Goal: Information Seeking & Learning: Compare options

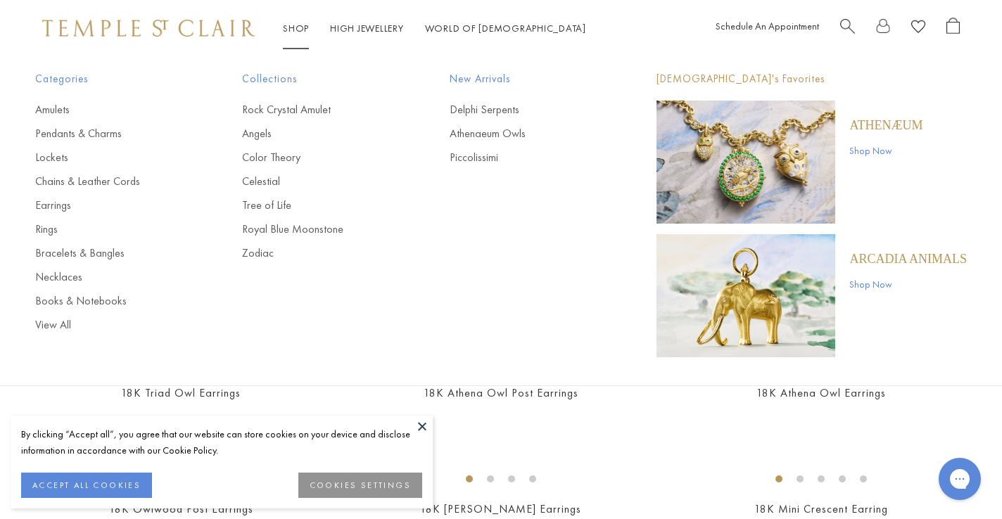
click at [893, 124] on p "Athenæum" at bounding box center [885, 124] width 73 height 15
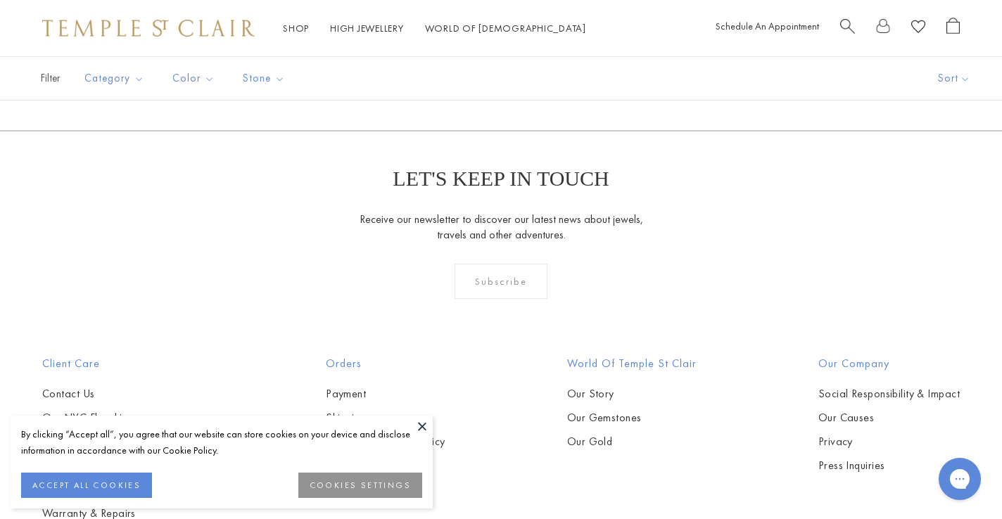
scroll to position [1100, 0]
click at [0, 0] on img at bounding box center [0, 0] width 0 height 0
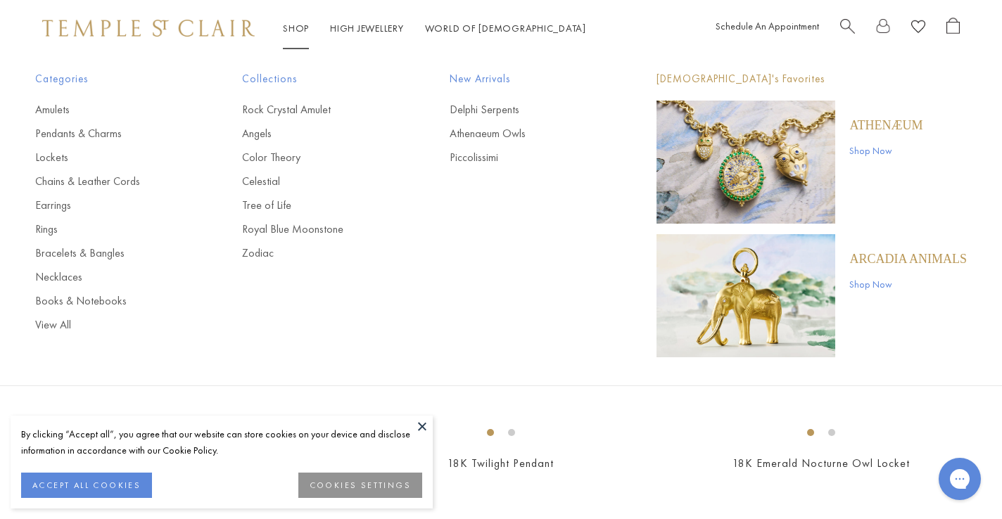
click at [300, 29] on link "Shop Shop" at bounding box center [296, 28] width 26 height 13
click at [54, 203] on link "Earrings" at bounding box center [110, 205] width 151 height 15
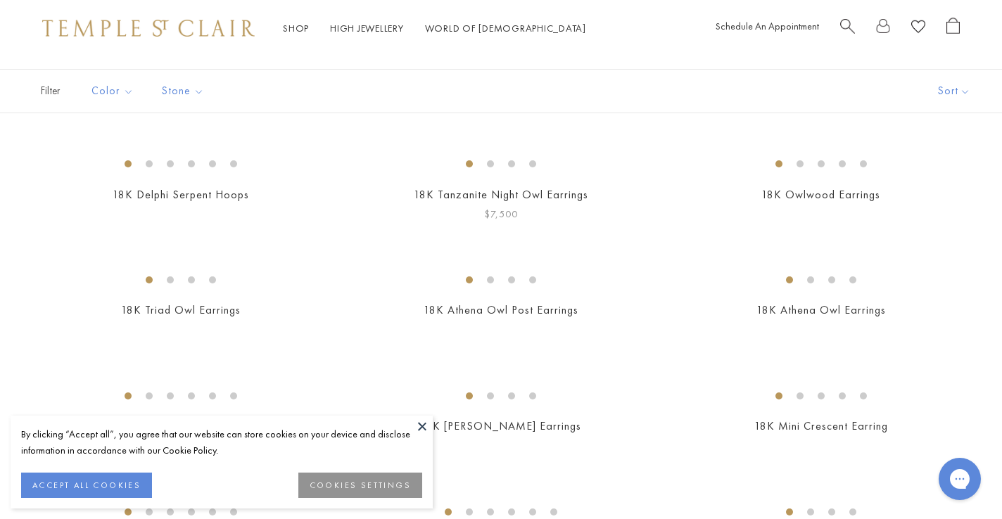
scroll to position [128, 0]
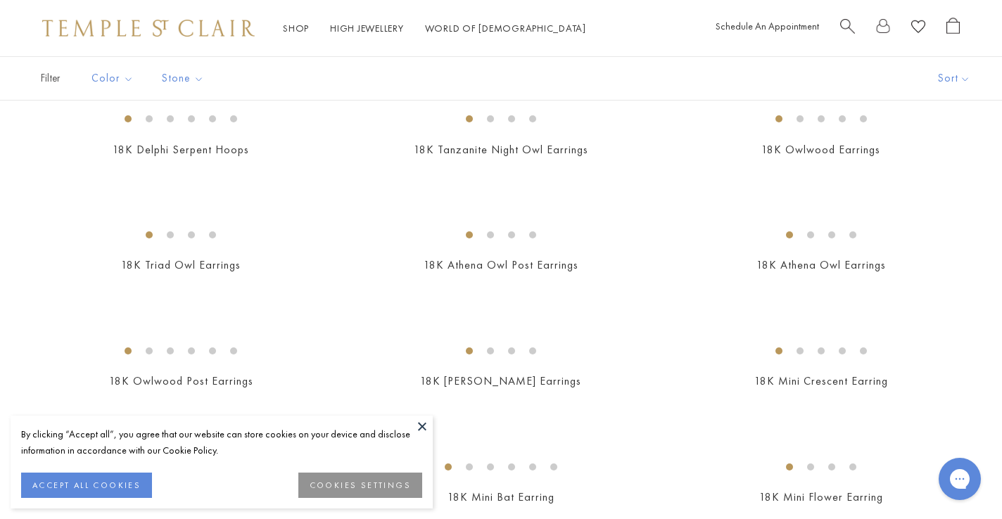
click at [385, 489] on button "COOKIES SETTINGS" at bounding box center [360, 485] width 124 height 25
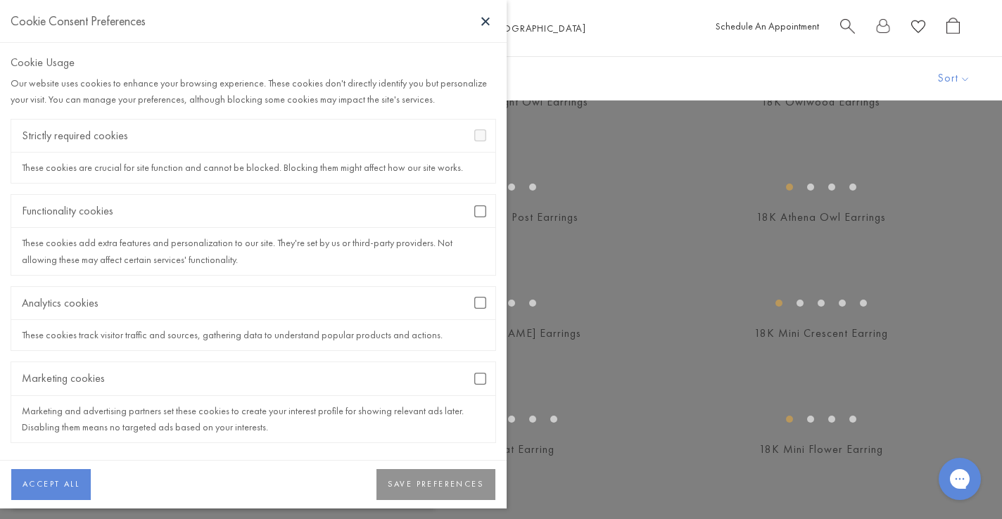
scroll to position [173, 0]
click at [427, 495] on button "SAVE PREFERENCES" at bounding box center [435, 484] width 119 height 31
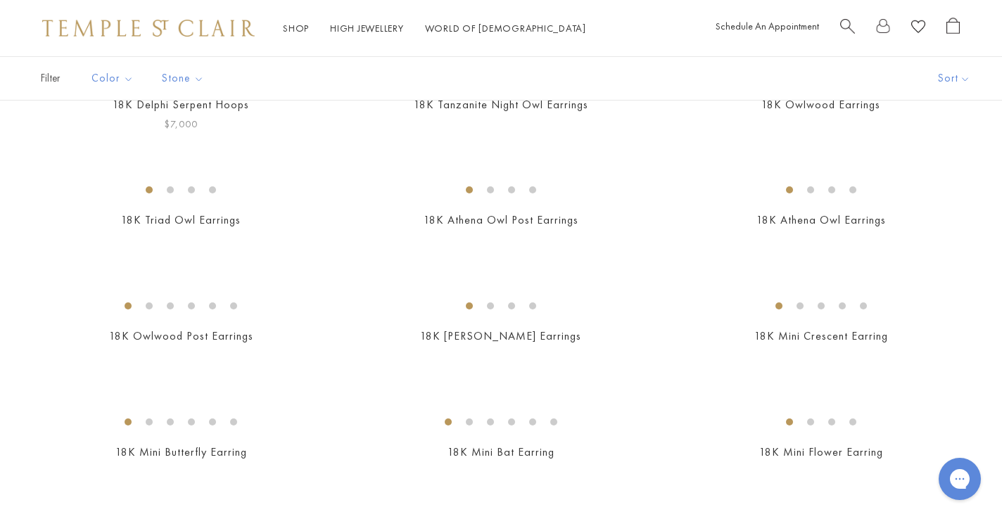
click at [0, 0] on img at bounding box center [0, 0] width 0 height 0
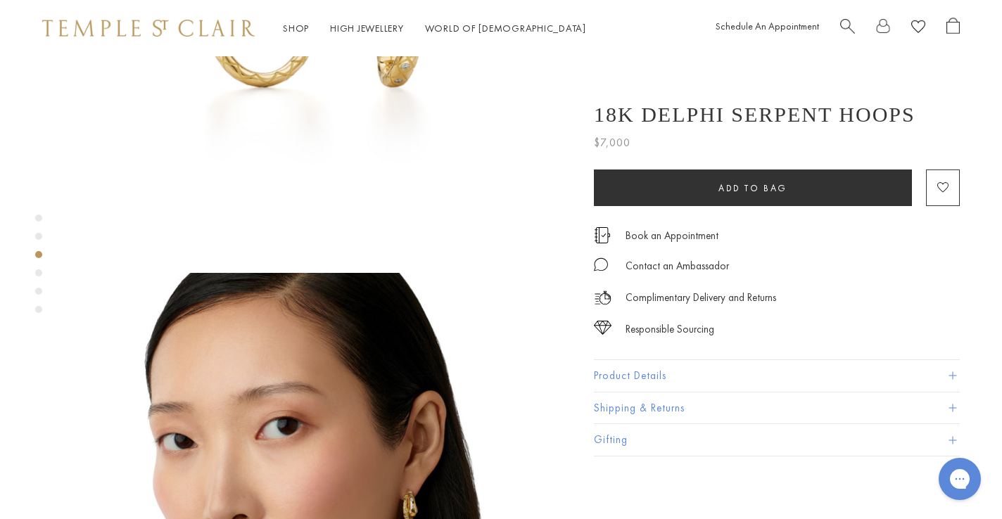
scroll to position [833, 0]
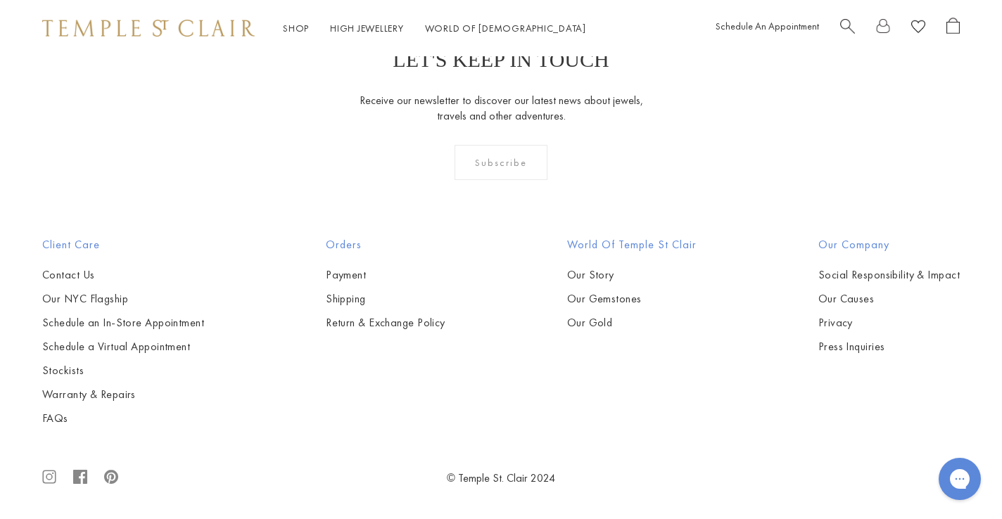
scroll to position [3604, 0]
click at [0, 0] on img at bounding box center [0, 0] width 0 height 0
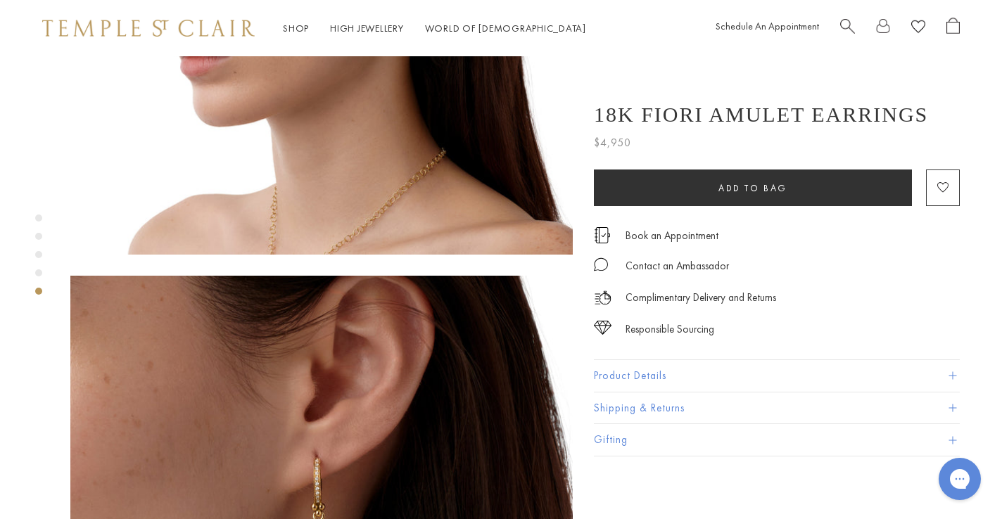
scroll to position [1877, 0]
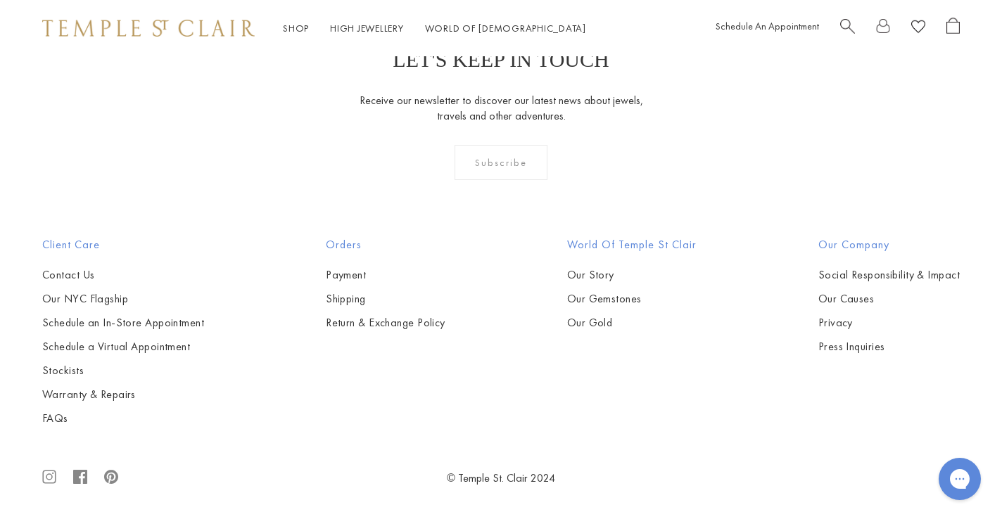
scroll to position [3863, 0]
click at [0, 0] on img at bounding box center [0, 0] width 0 height 0
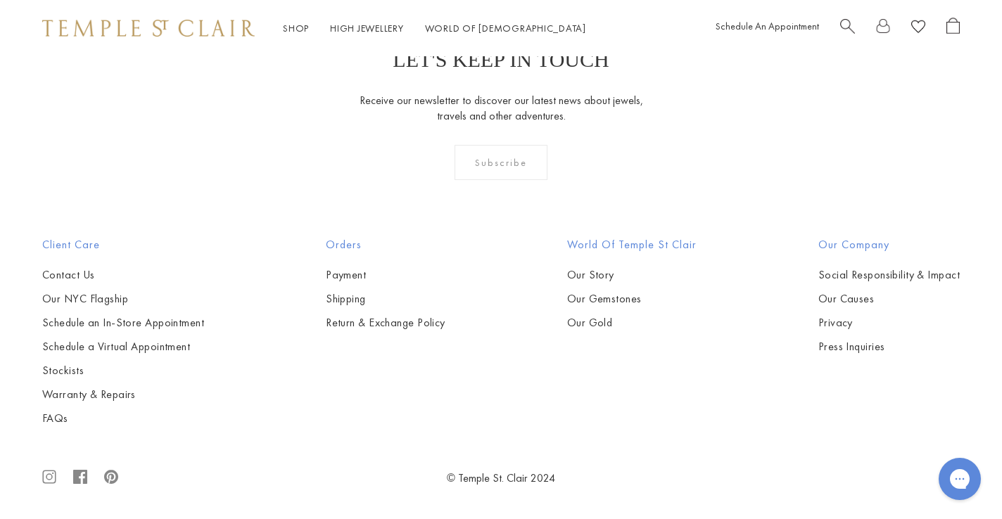
click at [0, 0] on img at bounding box center [0, 0] width 0 height 0
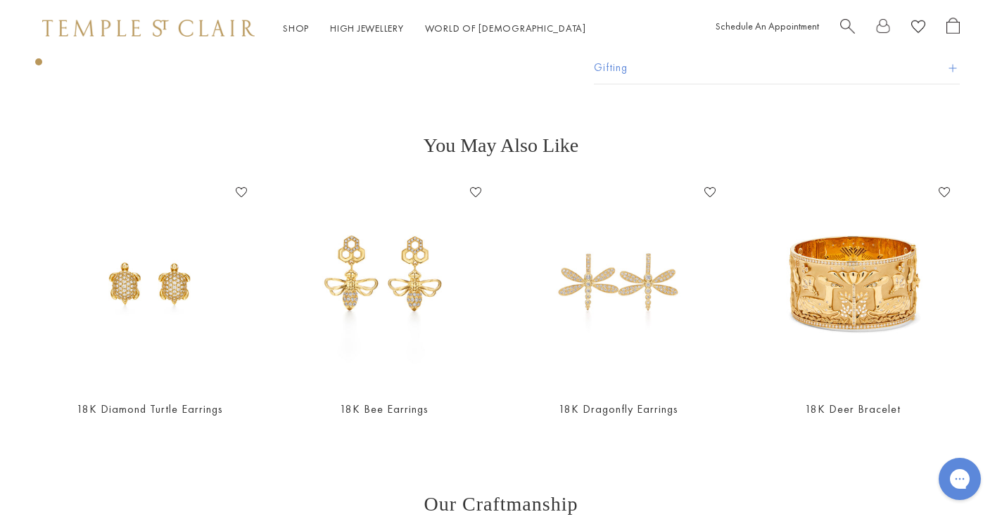
scroll to position [478, 0]
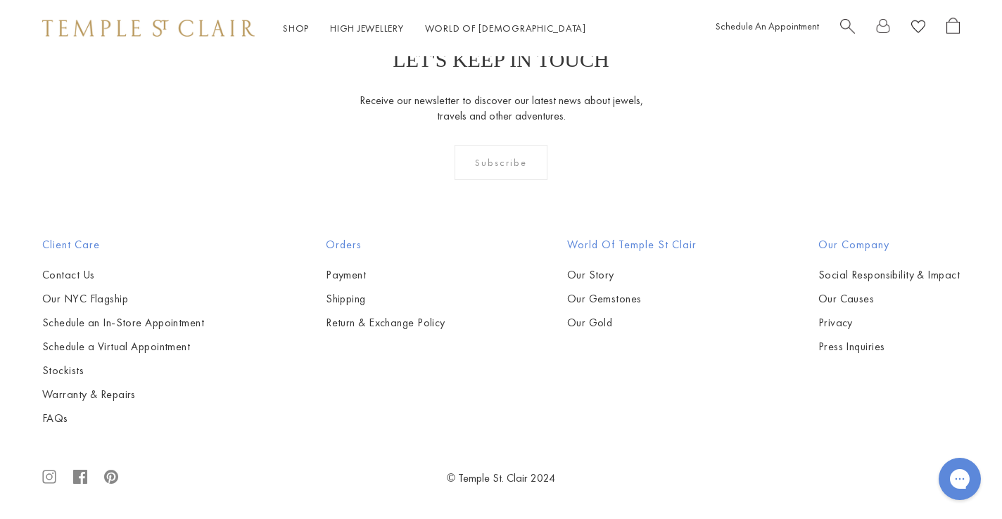
scroll to position [5891, 0]
click at [0, 0] on img at bounding box center [0, 0] width 0 height 0
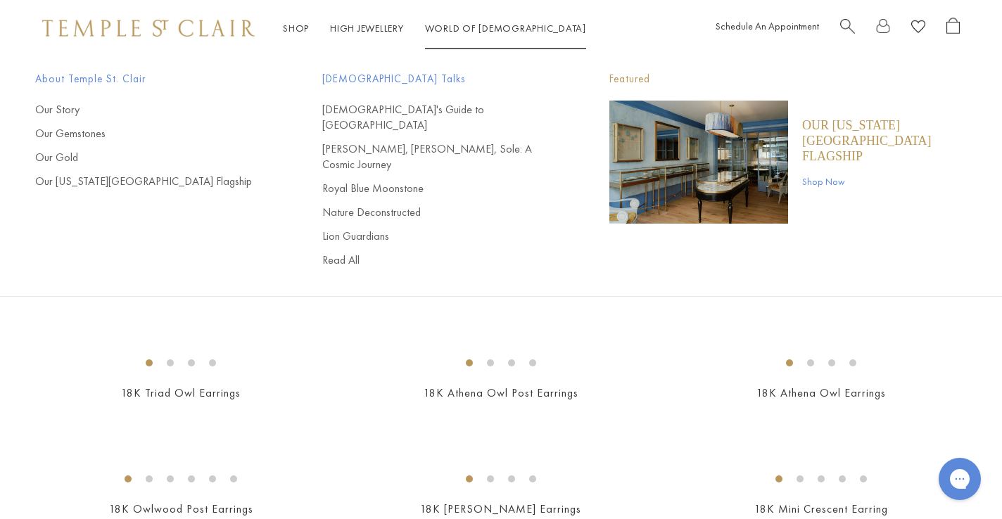
click at [457, 28] on link "World of Temple World of Temple" at bounding box center [505, 28] width 161 height 13
click at [345, 141] on link "[PERSON_NAME], [PERSON_NAME], Sole: A Cosmic Journey" at bounding box center [437, 156] width 231 height 31
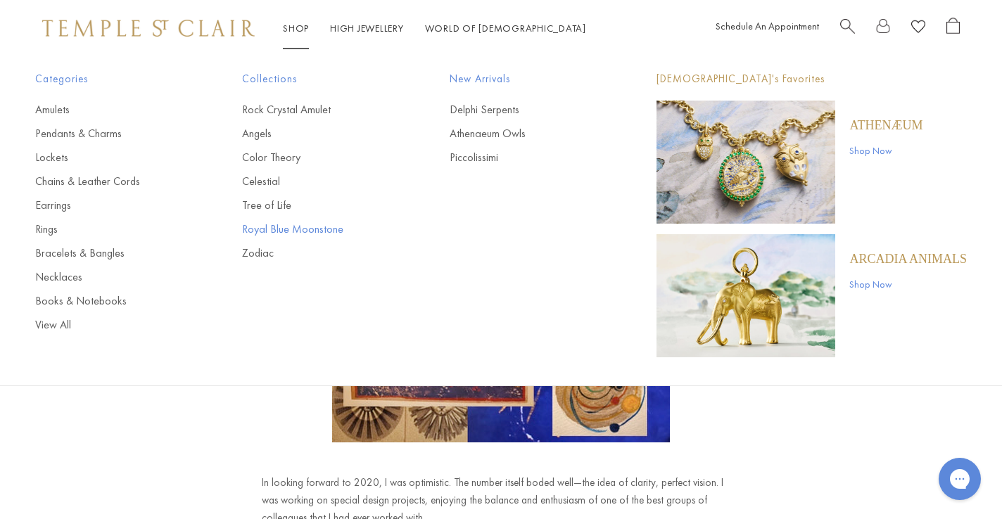
click at [293, 230] on link "Royal Blue Moonstone" at bounding box center [317, 229] width 151 height 15
click at [288, 31] on link "Shop Shop" at bounding box center [296, 28] width 26 height 13
click at [72, 132] on link "Pendants & Charms" at bounding box center [110, 133] width 151 height 15
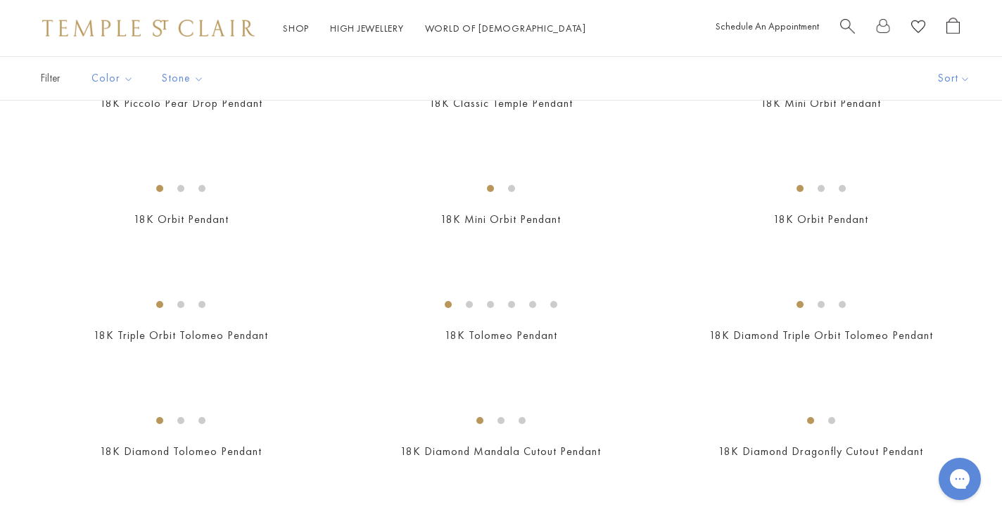
scroll to position [1686, 0]
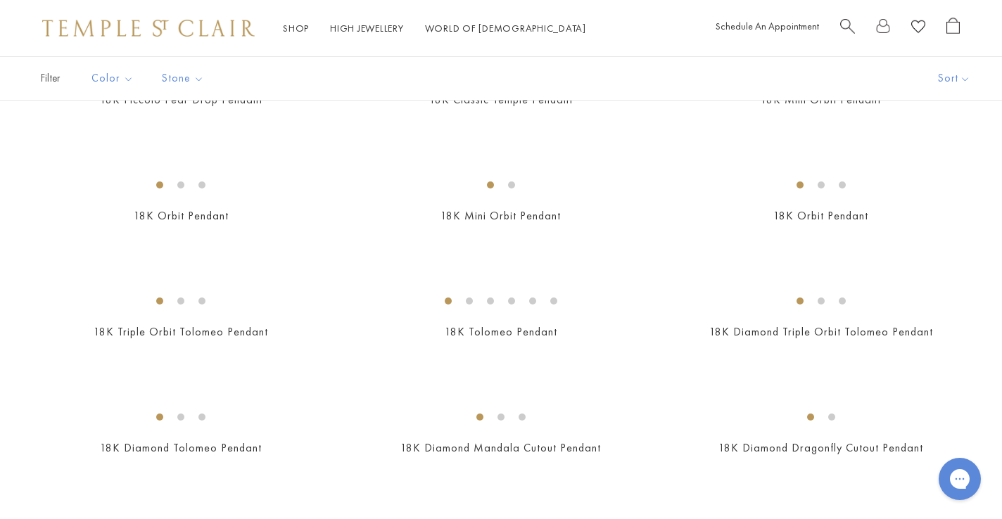
click at [0, 0] on img at bounding box center [0, 0] width 0 height 0
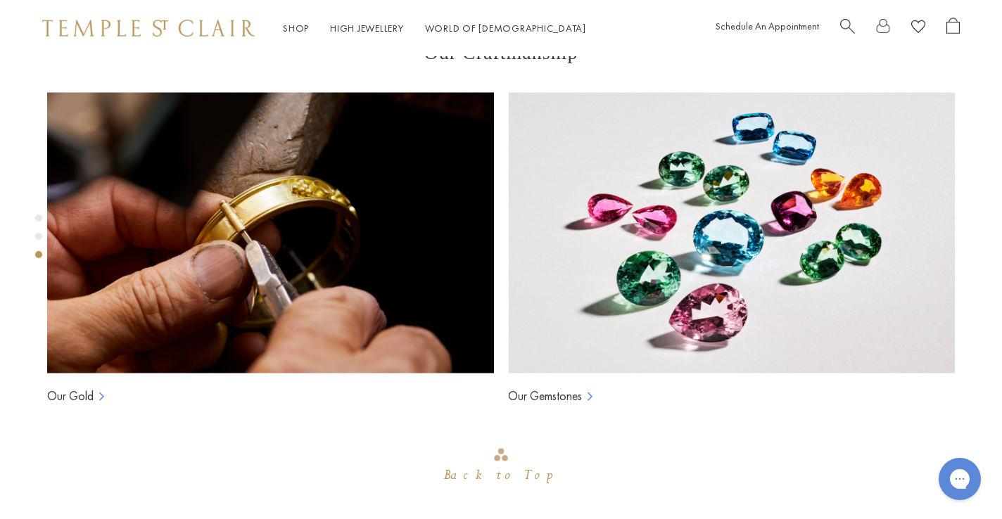
scroll to position [937, 0]
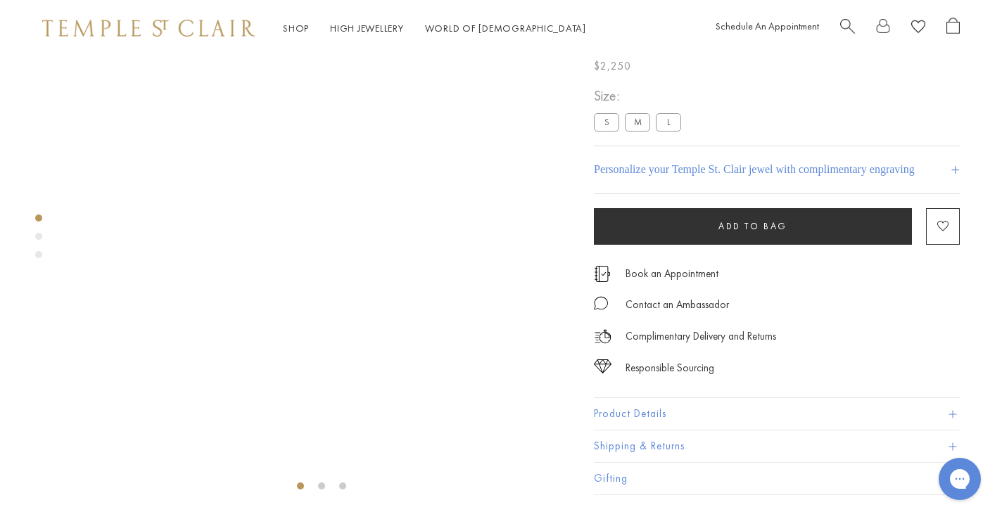
scroll to position [56, 0]
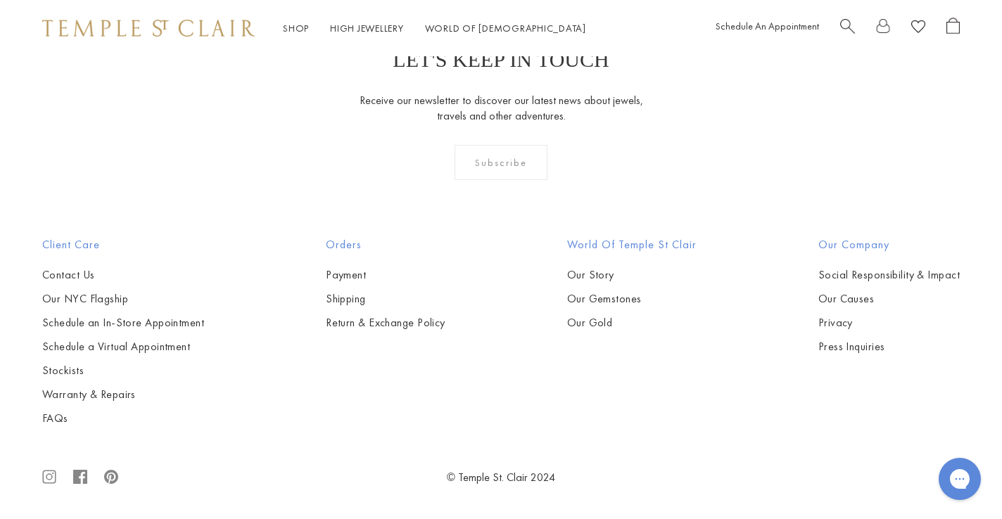
scroll to position [4423, 0]
click at [0, 0] on img at bounding box center [0, 0] width 0 height 0
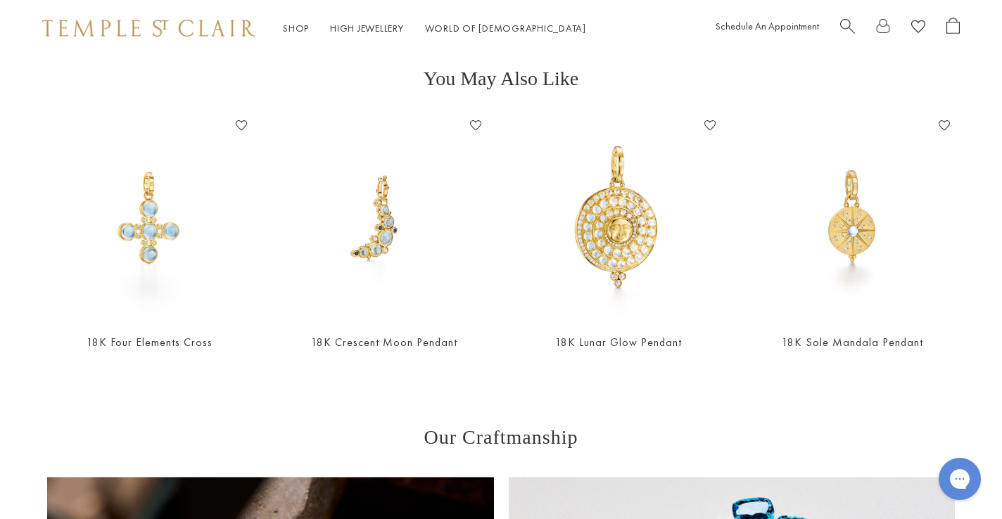
scroll to position [542, 0]
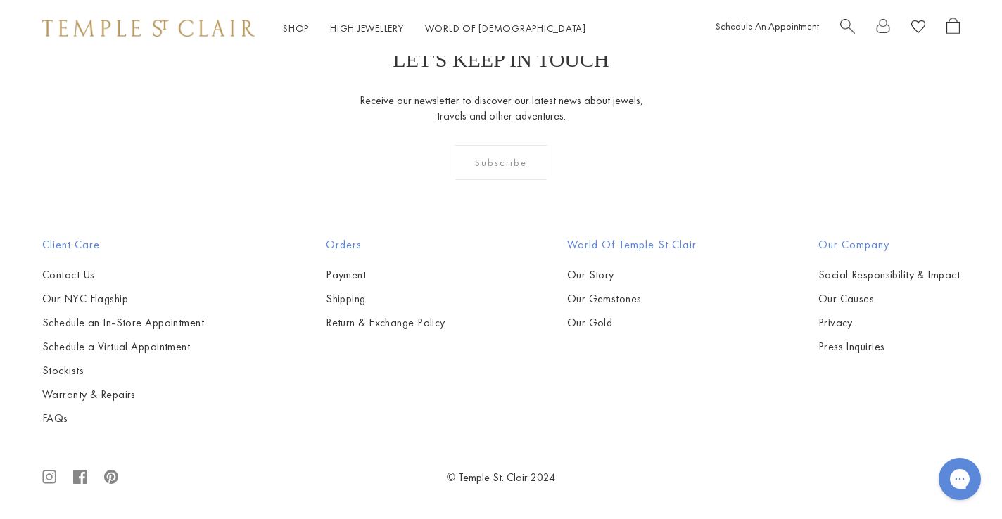
scroll to position [7400, 0]
